Goal: Information Seeking & Learning: Learn about a topic

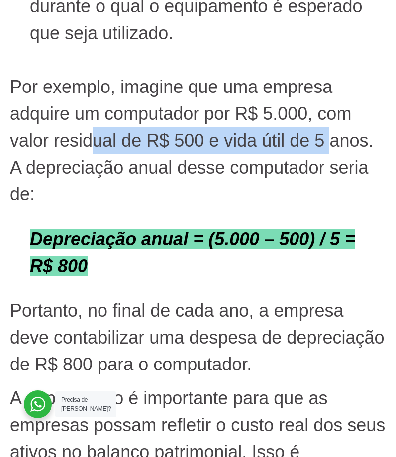
drag, startPoint x: 94, startPoint y: 143, endPoint x: 330, endPoint y: 140, distance: 236.3
click at [330, 140] on p "Por exemplo, imagine que uma empresa adquire um computador por R$ 5.000, com va…" at bounding box center [198, 127] width 376 height 161
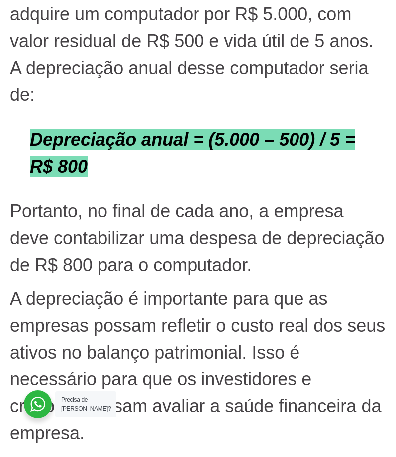
scroll to position [2146, 0]
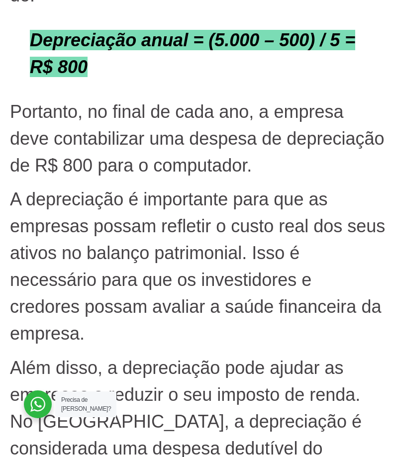
click at [33, 250] on p "A depreciação é importante para que as empresas possam refletir o custo real do…" at bounding box center [198, 266] width 376 height 161
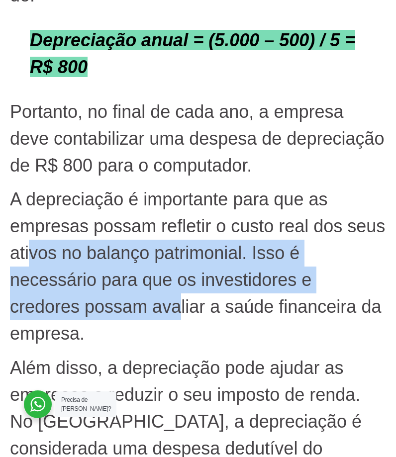
drag, startPoint x: 34, startPoint y: 251, endPoint x: 182, endPoint y: 316, distance: 161.3
click at [182, 316] on p "A depreciação é importante para que as empresas possam refletir o custo real do…" at bounding box center [198, 266] width 376 height 161
click at [181, 315] on p "A depreciação é importante para que as empresas possam refletir o custo real do…" at bounding box center [198, 266] width 376 height 161
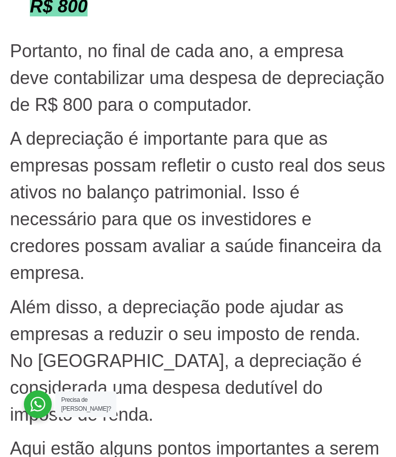
scroll to position [2245, 0]
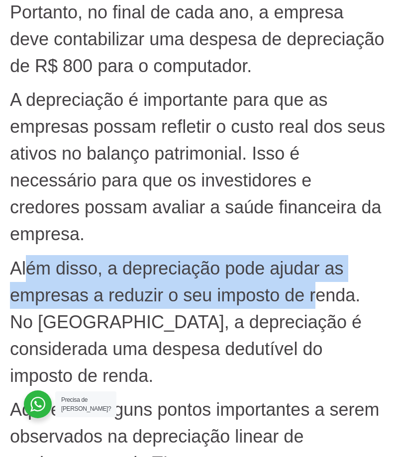
drag, startPoint x: 25, startPoint y: 263, endPoint x: 319, endPoint y: 295, distance: 295.2
click at [319, 295] on p "Além disso, a depreciação pode ajudar as empresas a reduzir o seu imposto de re…" at bounding box center [198, 322] width 376 height 134
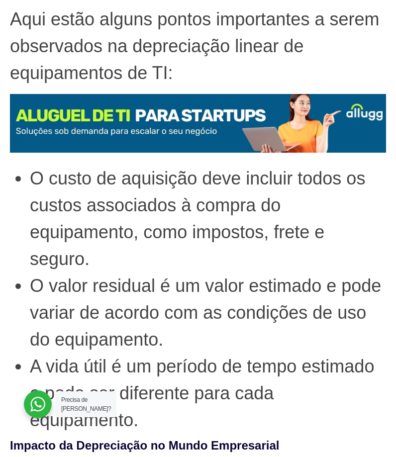
scroll to position [2643, 0]
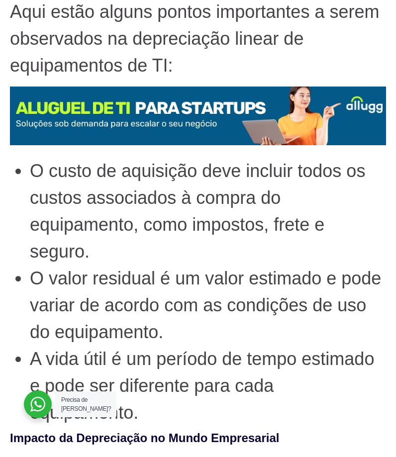
click at [102, 282] on li "O valor residual é um valor estimado e pode variar de acordo com as condições d…" at bounding box center [208, 305] width 356 height 81
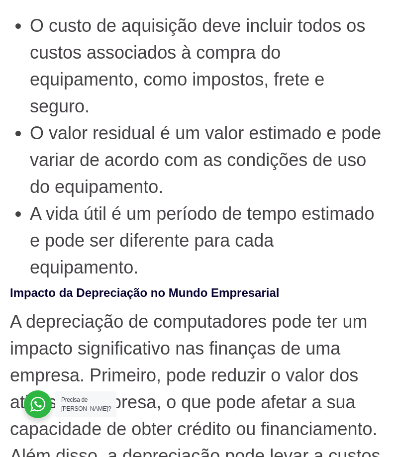
scroll to position [2842, 0]
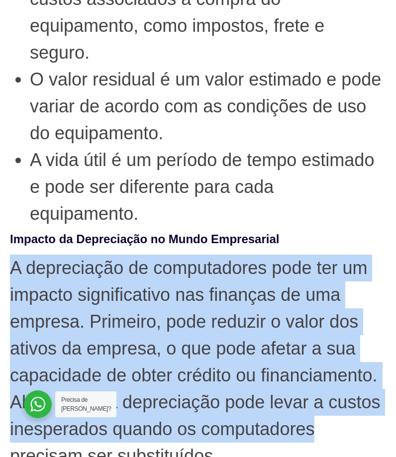
drag, startPoint x: 118, startPoint y: 289, endPoint x: 322, endPoint y: 395, distance: 230.1
click at [322, 395] on div "Depreciação de computadores: saiba quando é hora de trocar seu equipamento A de…" at bounding box center [198, 363] width 386 height 5777
click at [322, 395] on p "A depreciação de computadores pode ter um impacto significativo nas finanças de…" at bounding box center [198, 362] width 376 height 215
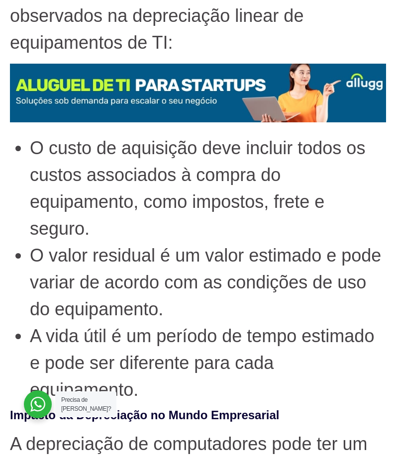
scroll to position [2643, 0]
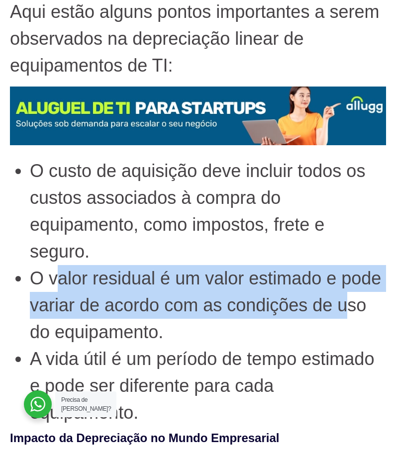
drag, startPoint x: 59, startPoint y: 250, endPoint x: 346, endPoint y: 281, distance: 288.2
click at [346, 281] on li "O valor residual é um valor estimado e pode variar de acordo com as condições d…" at bounding box center [208, 305] width 356 height 81
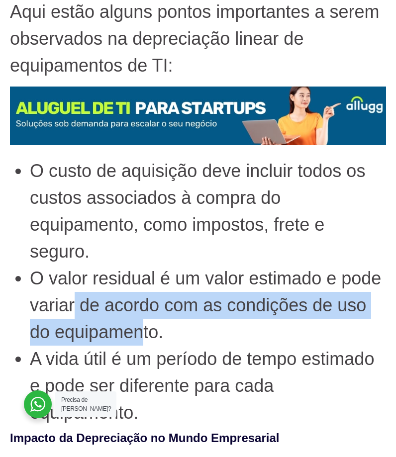
drag, startPoint x: 72, startPoint y: 278, endPoint x: 139, endPoint y: 298, distance: 70.3
click at [139, 298] on li "O valor residual é um valor estimado e pode variar de acordo com as condições d…" at bounding box center [208, 305] width 356 height 81
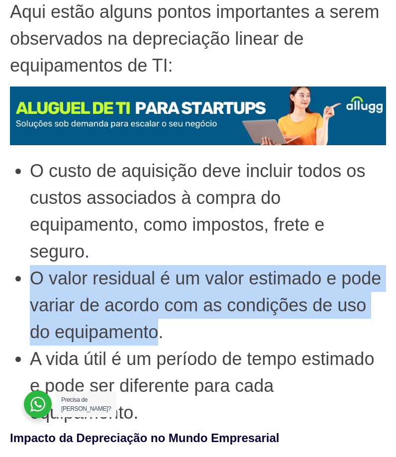
drag, startPoint x: 156, startPoint y: 306, endPoint x: 17, endPoint y: 255, distance: 148.1
click at [30, 265] on li "O valor residual é um valor estimado e pode variar de acordo com as condições d…" at bounding box center [208, 305] width 356 height 81
click at [46, 265] on li "O valor residual é um valor estimado e pode variar de acordo com as condições d…" at bounding box center [208, 305] width 356 height 81
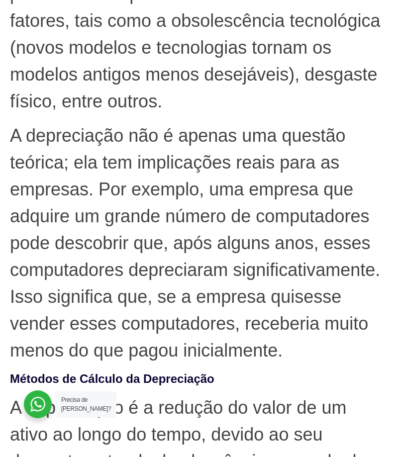
scroll to position [952, 0]
